Goal: Task Accomplishment & Management: Use online tool/utility

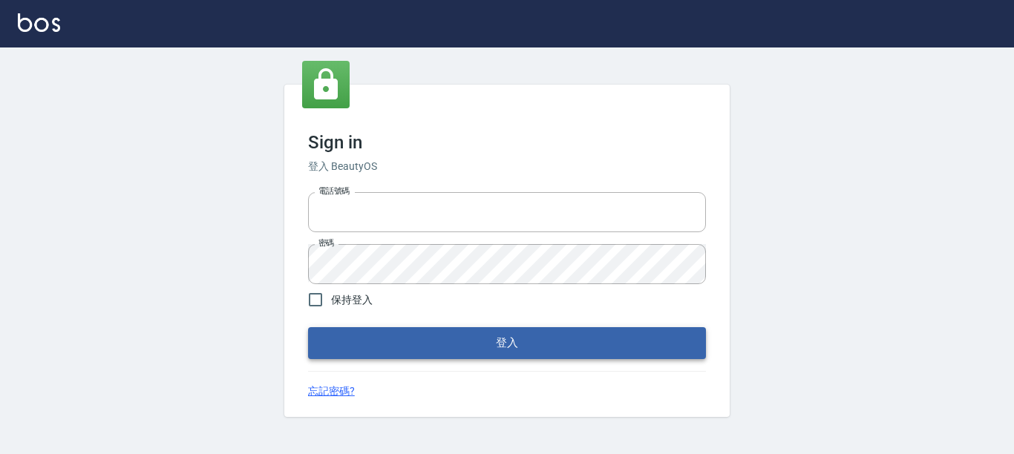
type input "0228278166"
click at [480, 339] on button "登入" at bounding box center [507, 342] width 398 height 31
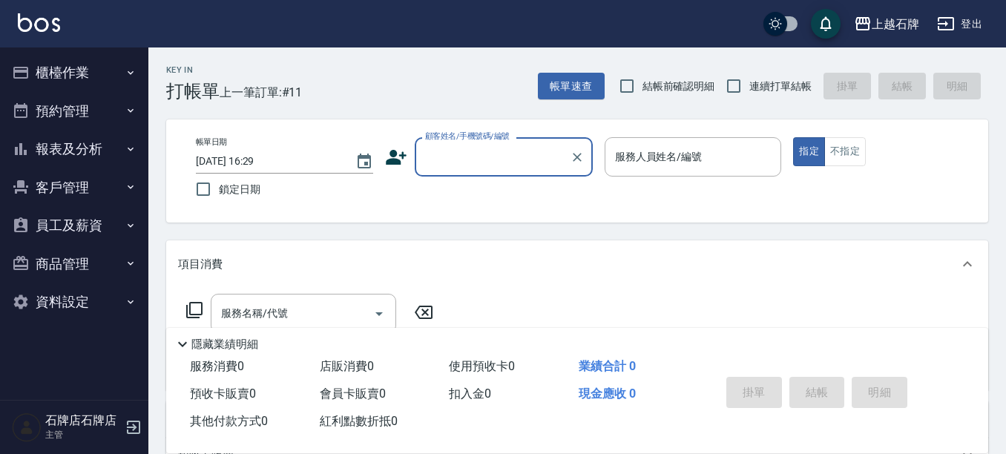
click at [486, 157] on input "顧客姓名/手機號碼/編號" at bounding box center [493, 157] width 142 height 26
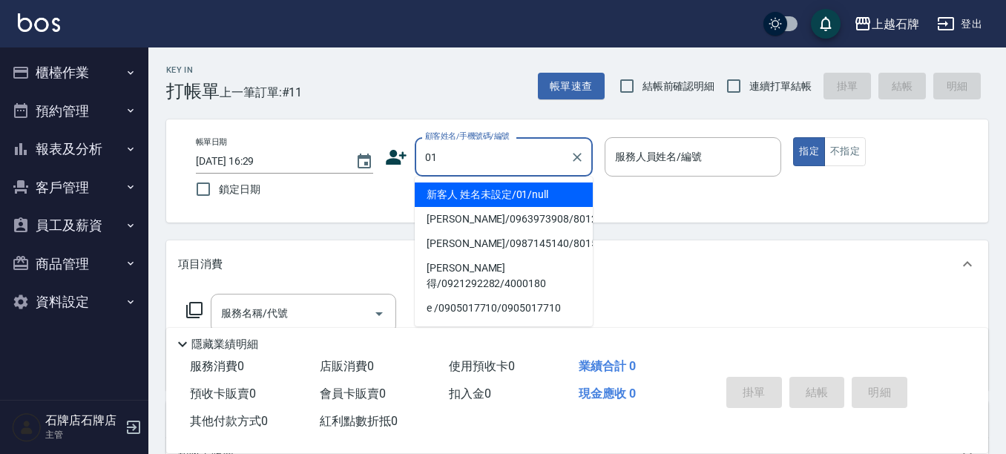
type input "新客人 姓名未設定/01/null"
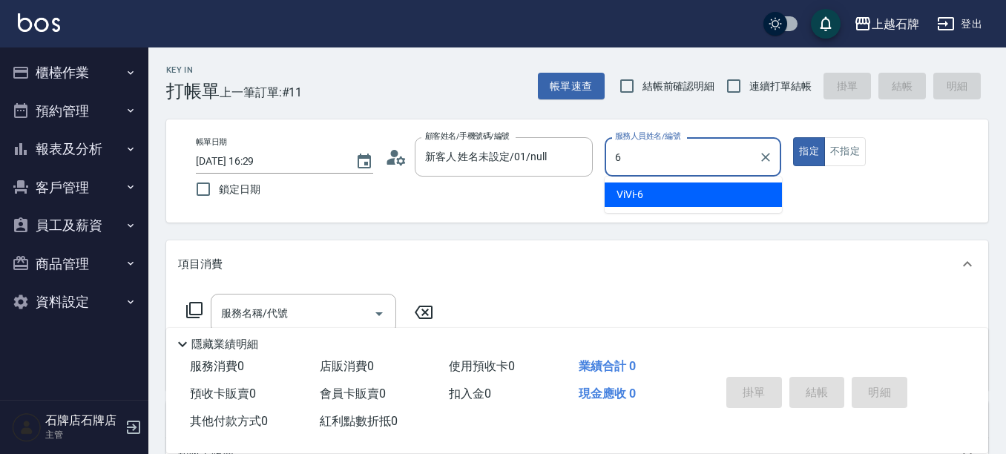
type input "ViVi-6"
type button "true"
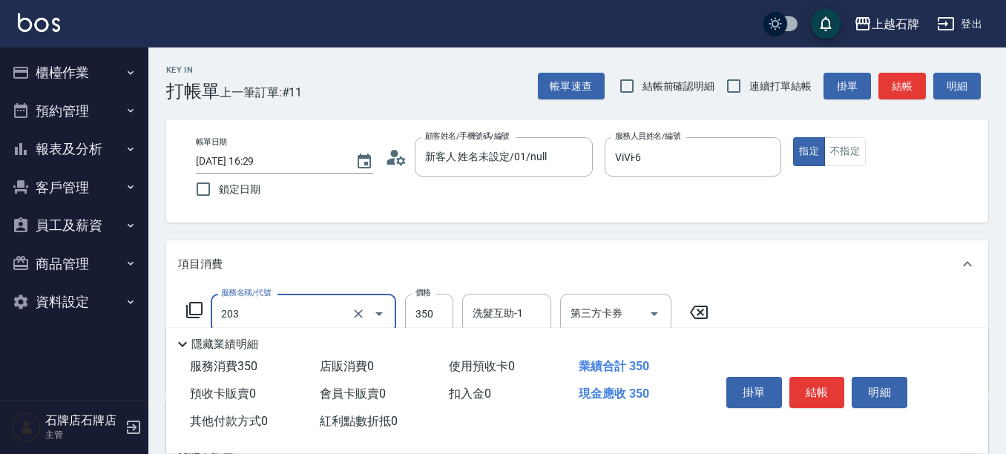
type input "B級洗+剪(203)"
type input "450"
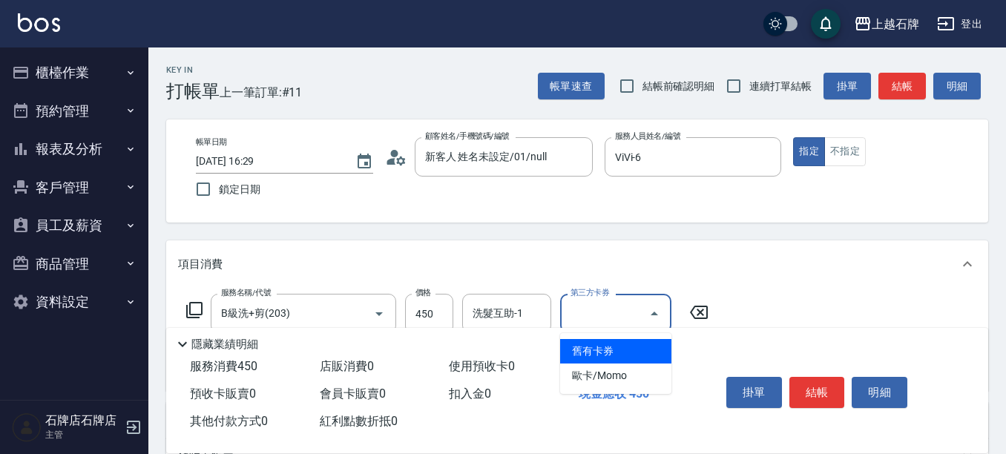
type input "舊有卡券"
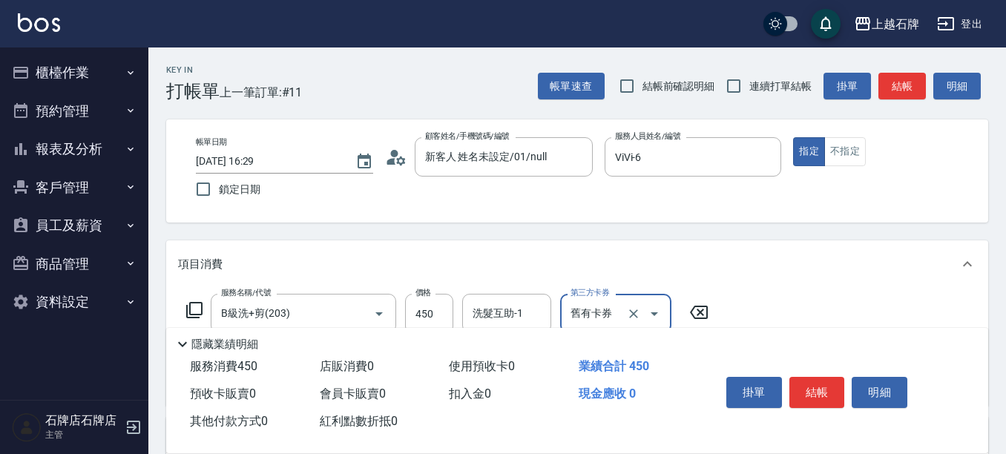
click at [655, 311] on icon "Open" at bounding box center [655, 314] width 18 height 18
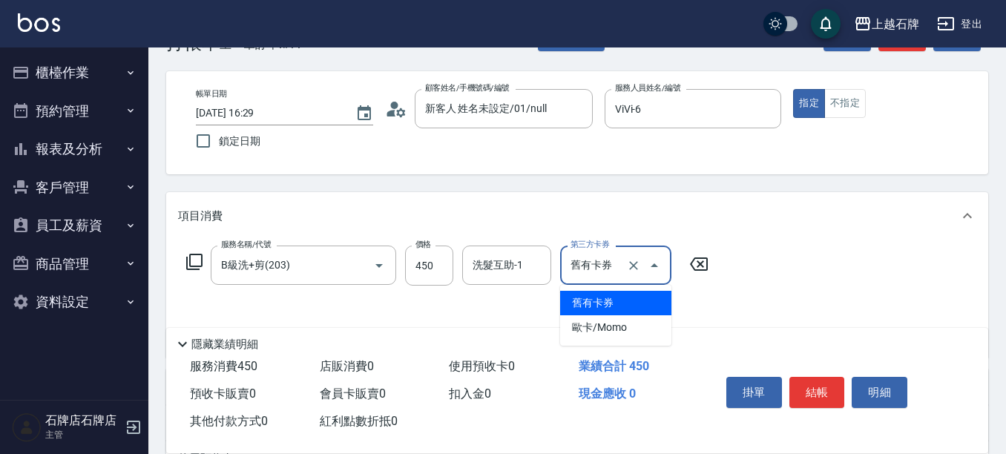
scroll to position [74, 0]
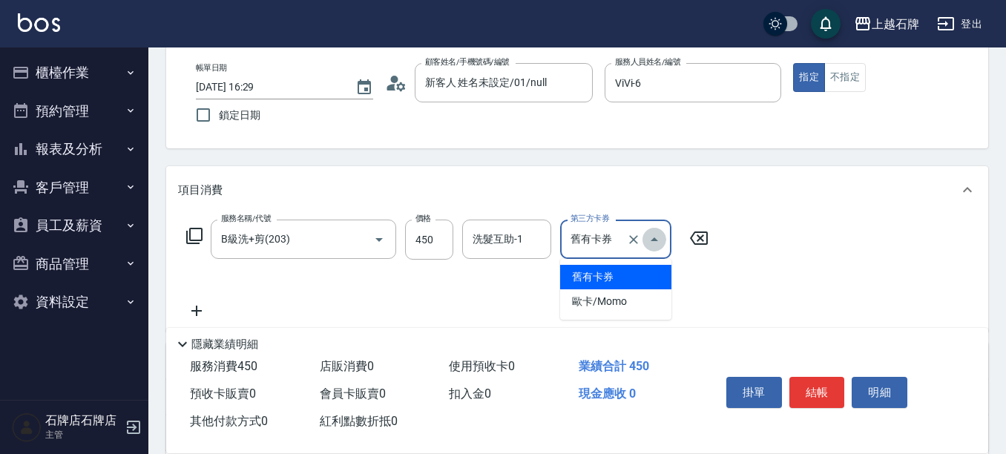
click at [657, 243] on icon "Close" at bounding box center [655, 240] width 18 height 18
click at [656, 243] on icon "Open" at bounding box center [655, 240] width 18 height 18
click at [637, 237] on icon "Clear" at bounding box center [633, 239] width 15 height 15
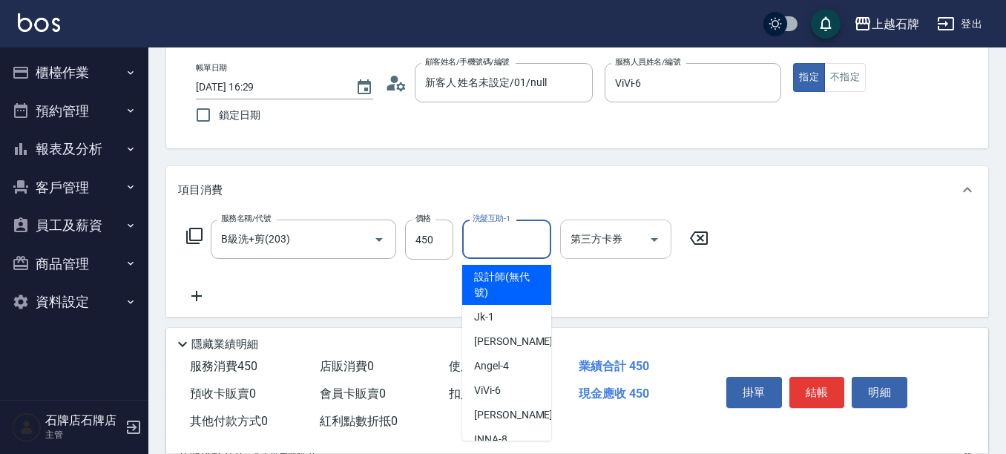
click at [536, 240] on input "洗髮互助-1" at bounding box center [507, 239] width 76 height 26
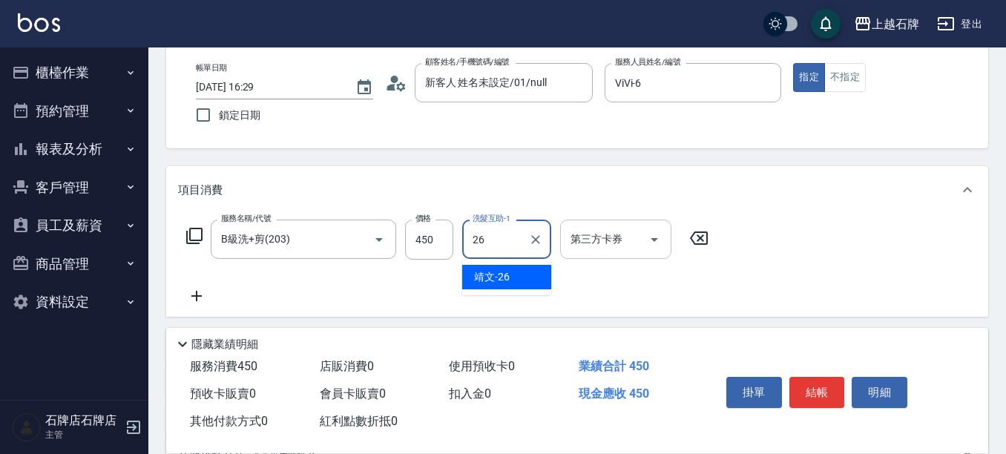
type input "靖文-26"
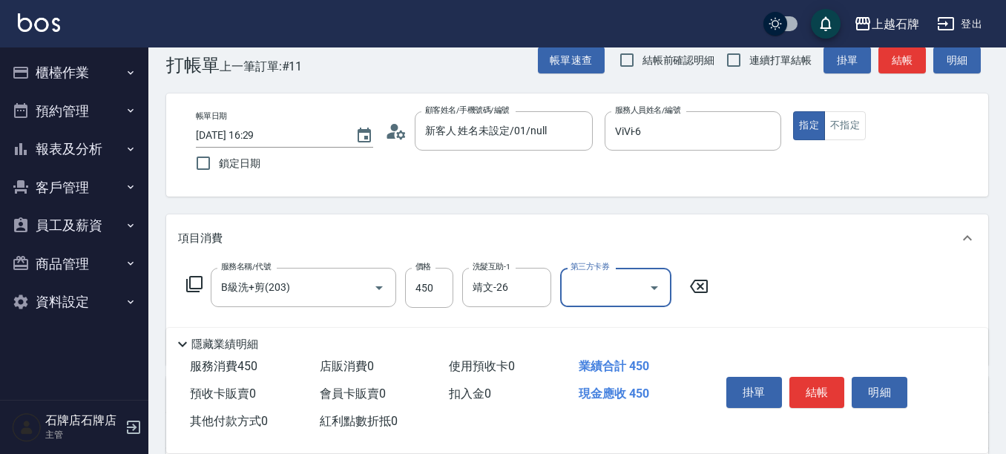
scroll to position [0, 0]
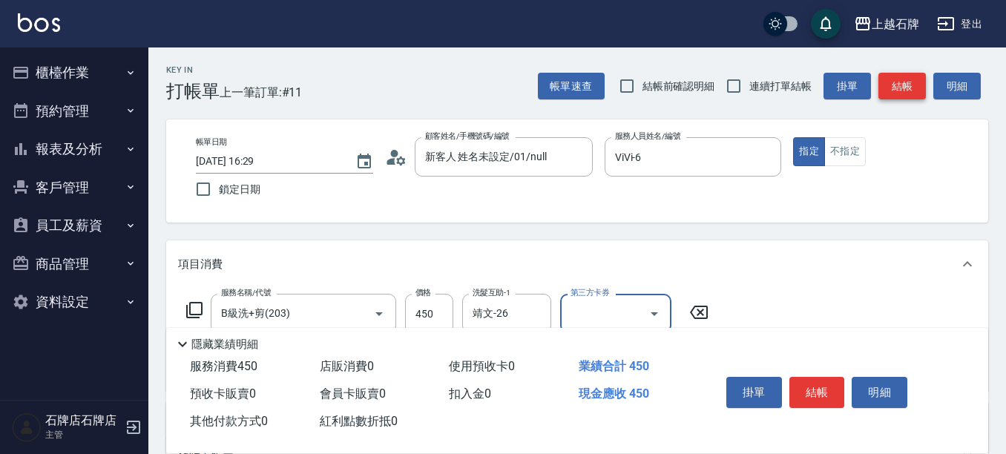
click at [905, 75] on button "結帳" at bounding box center [902, 86] width 47 height 27
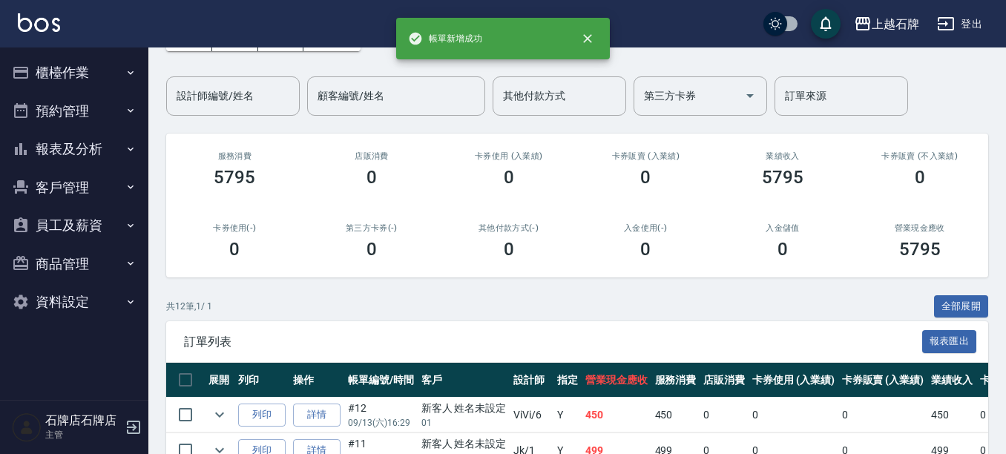
scroll to position [223, 0]
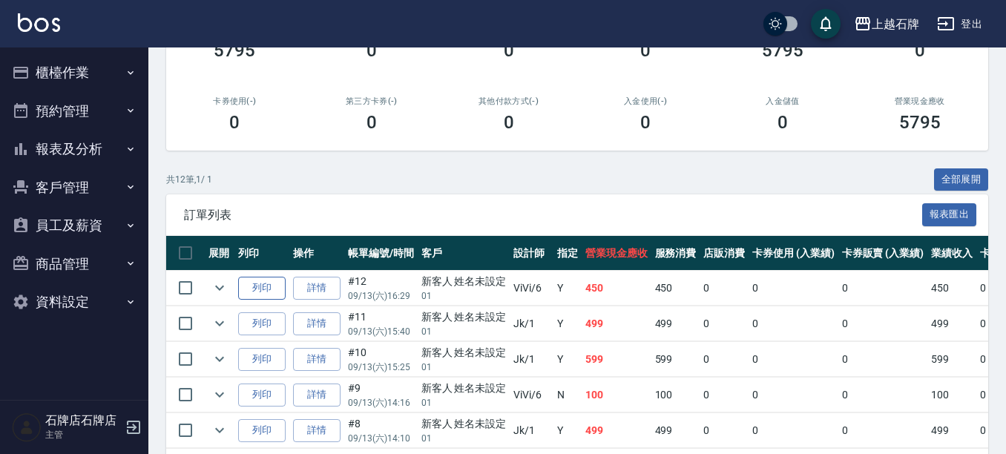
drag, startPoint x: 261, startPoint y: 289, endPoint x: 280, endPoint y: 288, distance: 19.4
click at [262, 289] on button "列印" at bounding box center [261, 288] width 47 height 23
